Goal: Navigation & Orientation: Find specific page/section

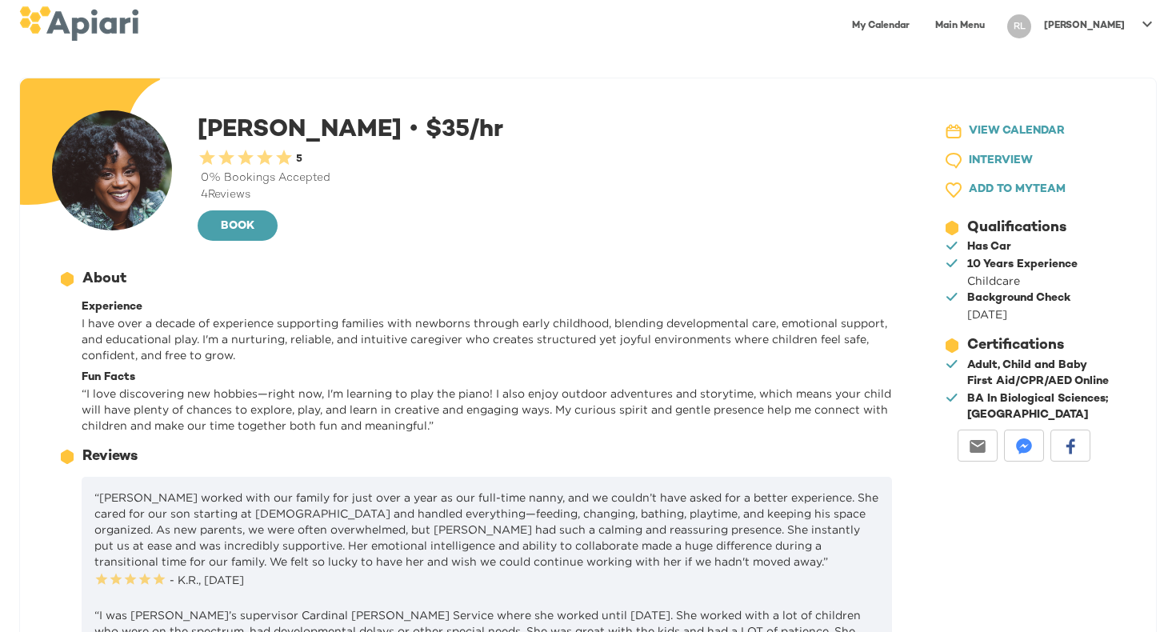
click at [982, 26] on link "Main Menu" at bounding box center [960, 26] width 69 height 33
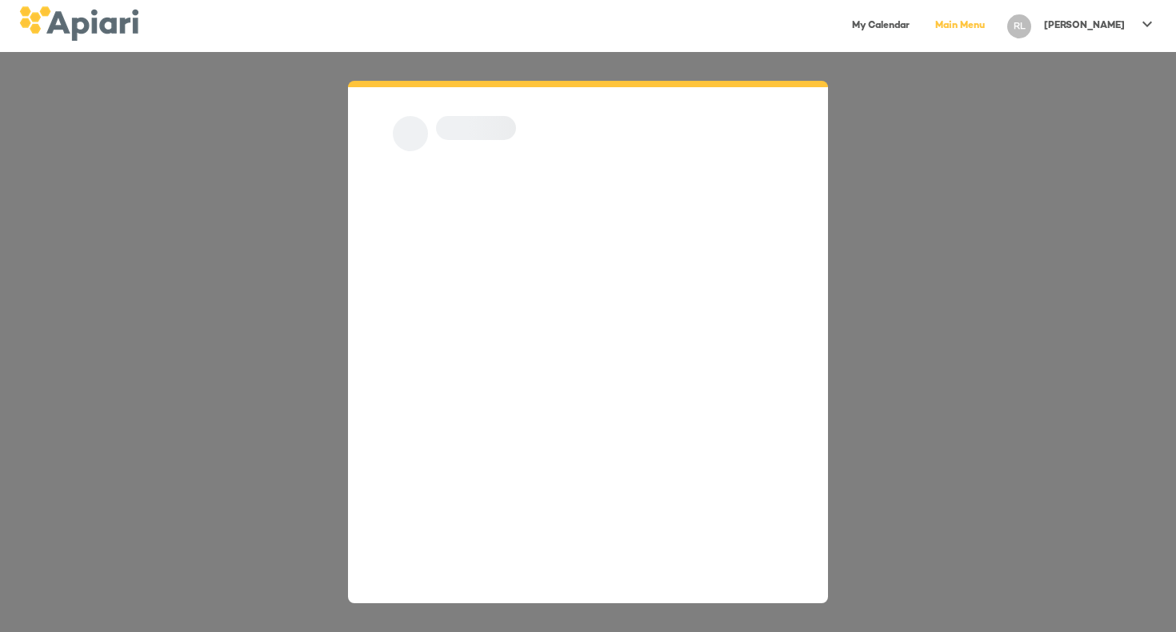
scroll to position [22, 0]
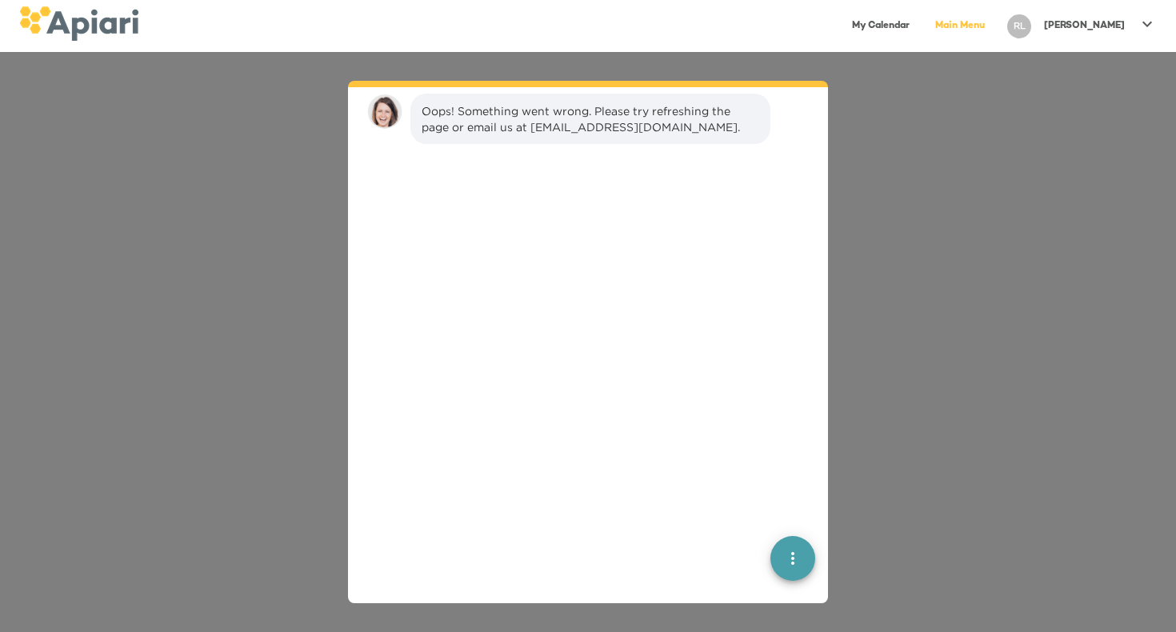
click at [919, 26] on link "My Calendar" at bounding box center [881, 26] width 77 height 33
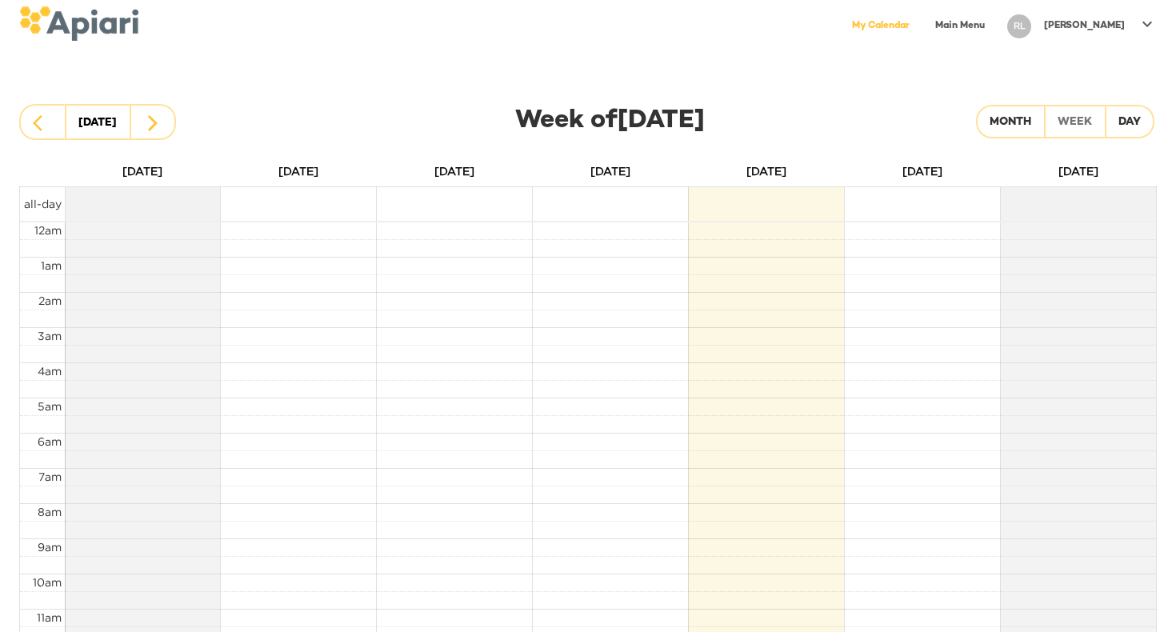
click at [1088, 19] on p "[PERSON_NAME]" at bounding box center [1084, 26] width 81 height 14
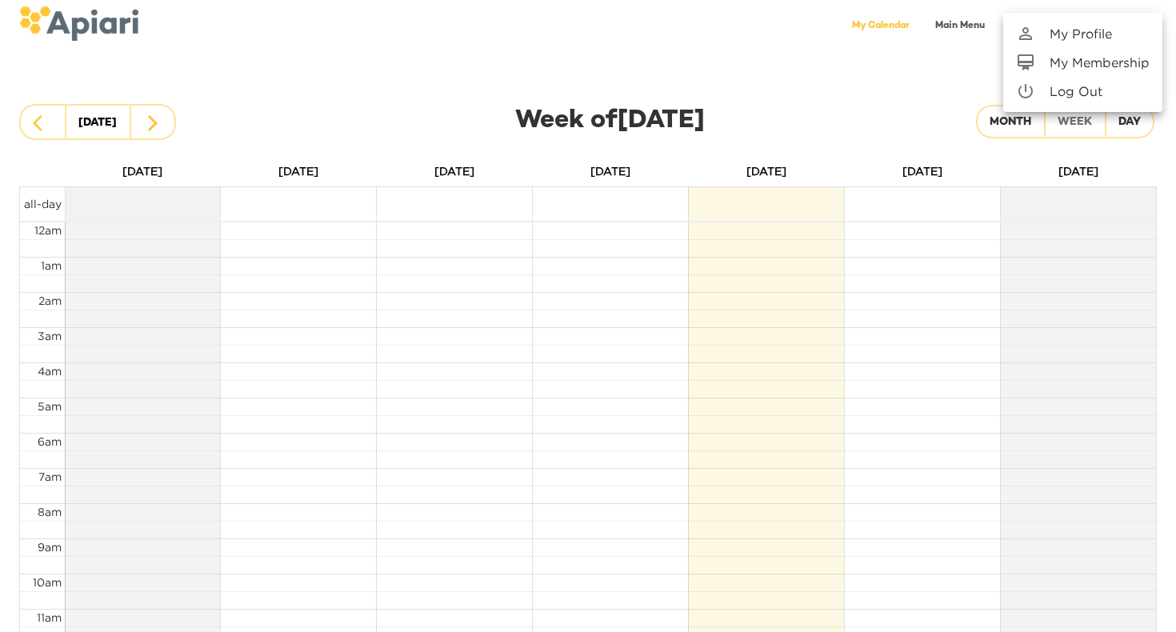
click at [1086, 30] on p "My Profile" at bounding box center [1081, 33] width 62 height 19
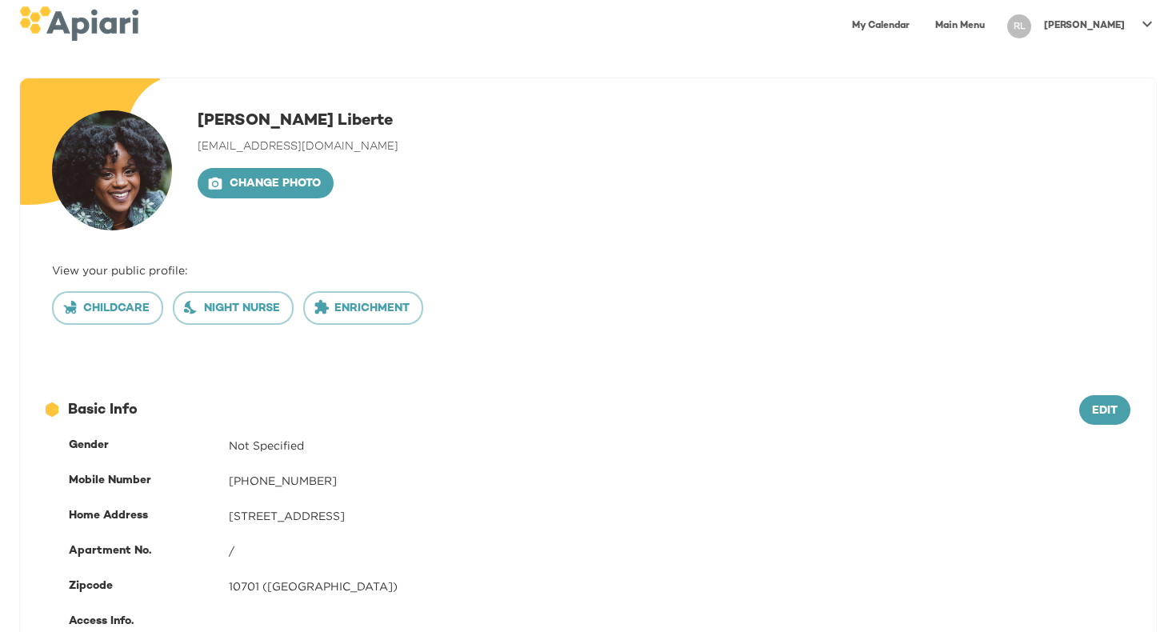
click at [115, 166] on img at bounding box center [112, 170] width 120 height 120
click at [134, 306] on span "Childcare" at bounding box center [108, 309] width 84 height 20
click at [95, 20] on img at bounding box center [78, 23] width 119 height 34
